Goal: Task Accomplishment & Management: Use online tool/utility

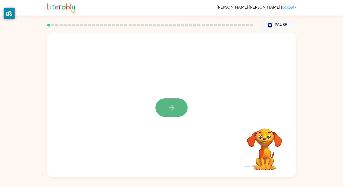
click at [170, 104] on icon "button" at bounding box center [171, 107] width 9 height 9
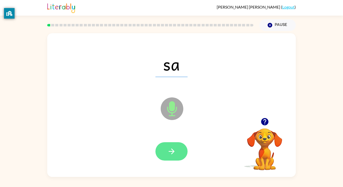
click at [174, 143] on button "button" at bounding box center [171, 151] width 32 height 18
click at [172, 150] on icon "button" at bounding box center [171, 151] width 9 height 9
click at [186, 151] on button "button" at bounding box center [171, 151] width 32 height 18
click at [179, 152] on button "button" at bounding box center [171, 151] width 32 height 18
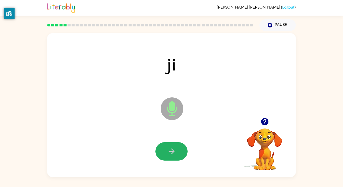
click at [181, 150] on button "button" at bounding box center [171, 151] width 32 height 18
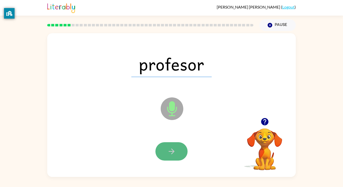
click at [175, 147] on icon "button" at bounding box center [171, 151] width 9 height 9
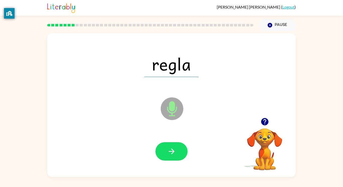
click at [176, 102] on icon at bounding box center [172, 108] width 23 height 23
click at [175, 102] on icon at bounding box center [172, 108] width 23 height 23
click at [175, 151] on icon "button" at bounding box center [171, 151] width 9 height 9
click at [180, 157] on button "button" at bounding box center [171, 151] width 32 height 18
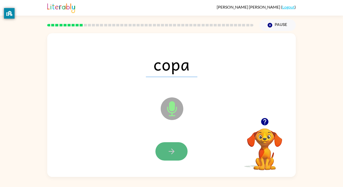
click at [176, 151] on button "button" at bounding box center [171, 151] width 32 height 18
click at [169, 146] on button "button" at bounding box center [171, 151] width 32 height 18
click at [173, 149] on icon "button" at bounding box center [172, 151] width 6 height 6
click at [173, 149] on icon "button" at bounding box center [171, 151] width 9 height 9
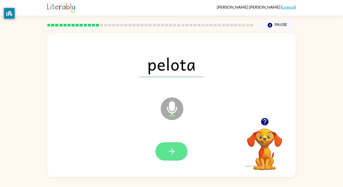
click at [169, 153] on icon "button" at bounding box center [171, 151] width 9 height 9
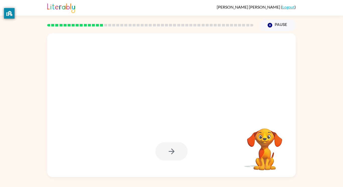
click at [172, 154] on div at bounding box center [171, 151] width 32 height 18
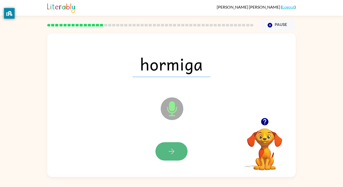
click at [170, 149] on icon "button" at bounding box center [171, 151] width 9 height 9
click at [177, 147] on button "button" at bounding box center [171, 151] width 32 height 18
click at [178, 150] on button "button" at bounding box center [171, 151] width 32 height 18
click at [173, 149] on icon "button" at bounding box center [171, 151] width 9 height 9
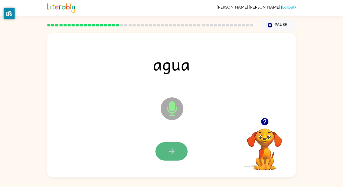
click at [174, 148] on icon "button" at bounding box center [171, 151] width 9 height 9
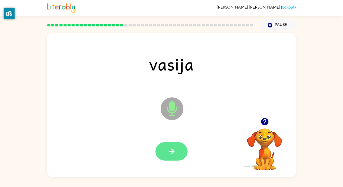
click at [176, 148] on button "button" at bounding box center [171, 151] width 32 height 18
click at [175, 147] on icon "button" at bounding box center [171, 151] width 9 height 9
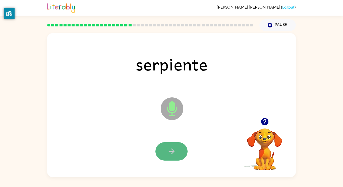
click at [175, 147] on icon "button" at bounding box center [171, 151] width 9 height 9
click at [175, 148] on icon "button" at bounding box center [171, 151] width 9 height 9
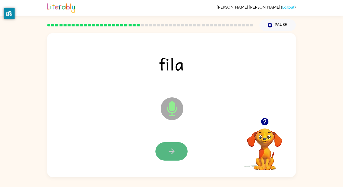
click at [175, 148] on icon "button" at bounding box center [171, 151] width 9 height 9
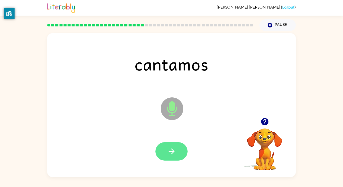
click at [175, 149] on icon "button" at bounding box center [171, 151] width 9 height 9
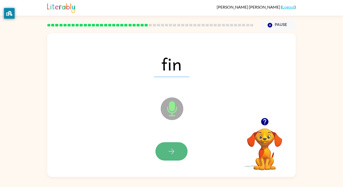
click at [176, 149] on icon "button" at bounding box center [171, 151] width 9 height 9
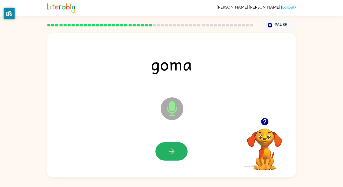
click at [177, 147] on button "button" at bounding box center [171, 151] width 32 height 18
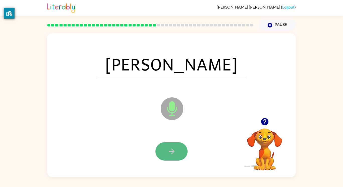
click at [177, 148] on button "button" at bounding box center [171, 151] width 32 height 18
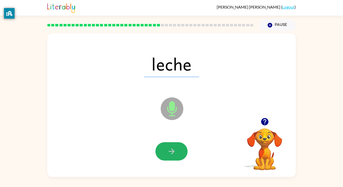
click at [179, 149] on button "button" at bounding box center [171, 151] width 32 height 18
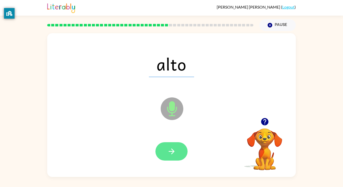
click at [174, 149] on icon "button" at bounding box center [171, 151] width 9 height 9
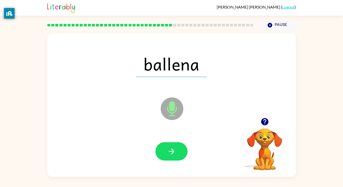
click at [175, 147] on icon "button" at bounding box center [171, 151] width 9 height 9
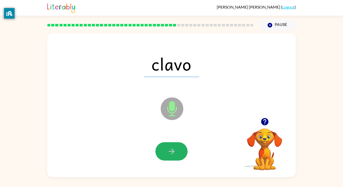
click at [175, 147] on icon "button" at bounding box center [171, 151] width 9 height 9
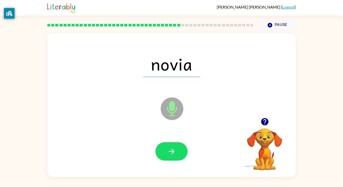
click at [175, 147] on icon "button" at bounding box center [171, 151] width 9 height 9
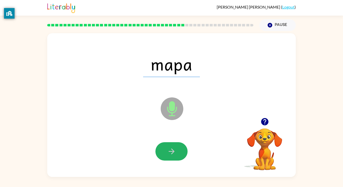
click at [175, 147] on icon "button" at bounding box center [171, 151] width 9 height 9
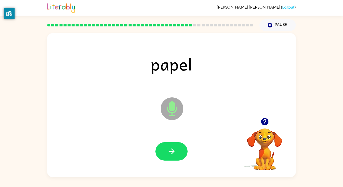
click at [175, 147] on icon "button" at bounding box center [171, 151] width 9 height 9
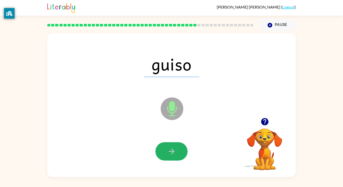
click at [175, 147] on icon "button" at bounding box center [171, 151] width 9 height 9
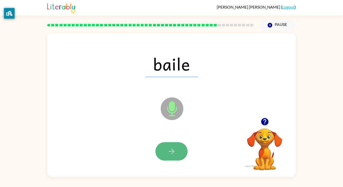
click at [173, 143] on button "button" at bounding box center [171, 151] width 32 height 18
click at [175, 146] on button "button" at bounding box center [171, 151] width 32 height 18
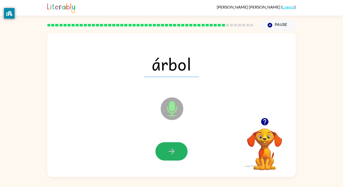
click at [175, 145] on button "button" at bounding box center [171, 151] width 32 height 18
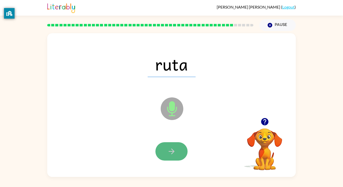
click at [175, 145] on button "button" at bounding box center [171, 151] width 32 height 18
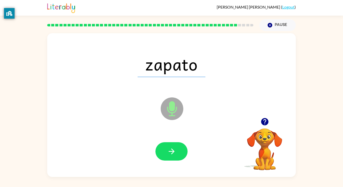
click at [175, 145] on button "button" at bounding box center [171, 151] width 32 height 18
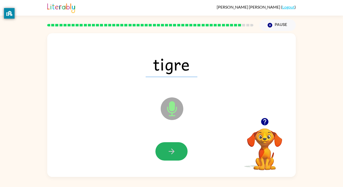
click at [175, 145] on button "button" at bounding box center [171, 151] width 32 height 18
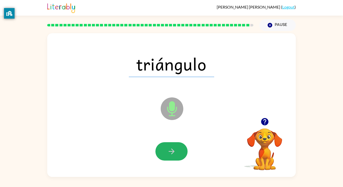
click at [175, 145] on button "button" at bounding box center [171, 151] width 32 height 18
